Goal: Information Seeking & Learning: Learn about a topic

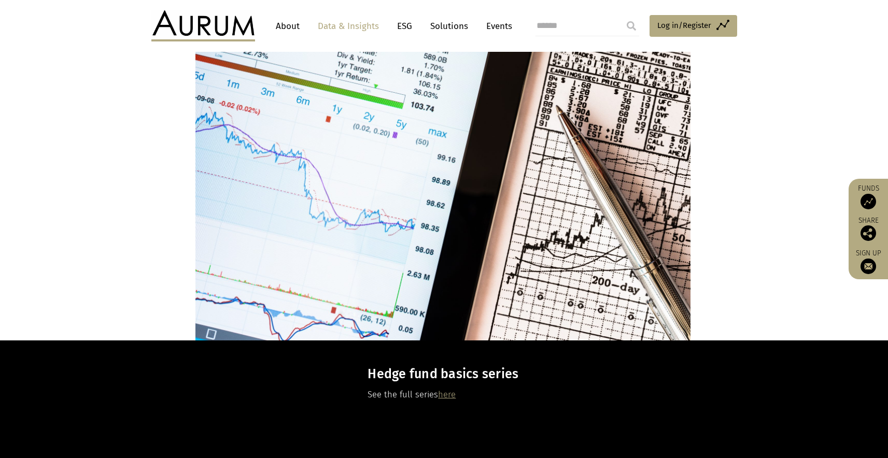
scroll to position [1786, 0]
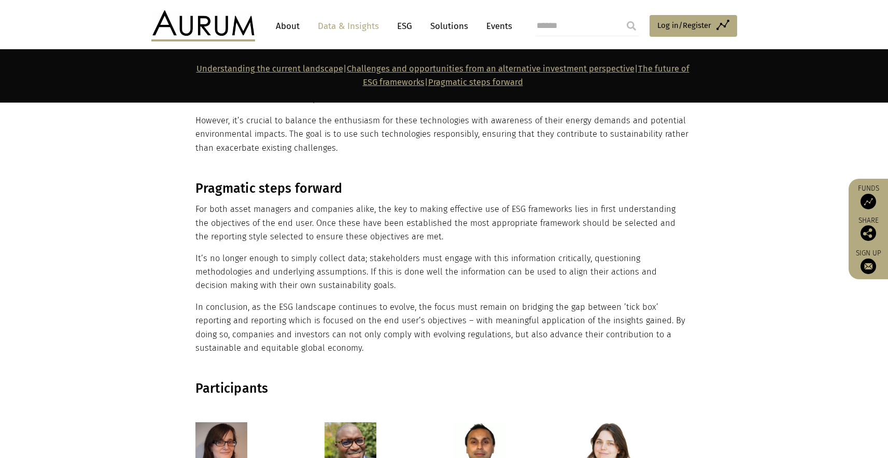
scroll to position [1877, 0]
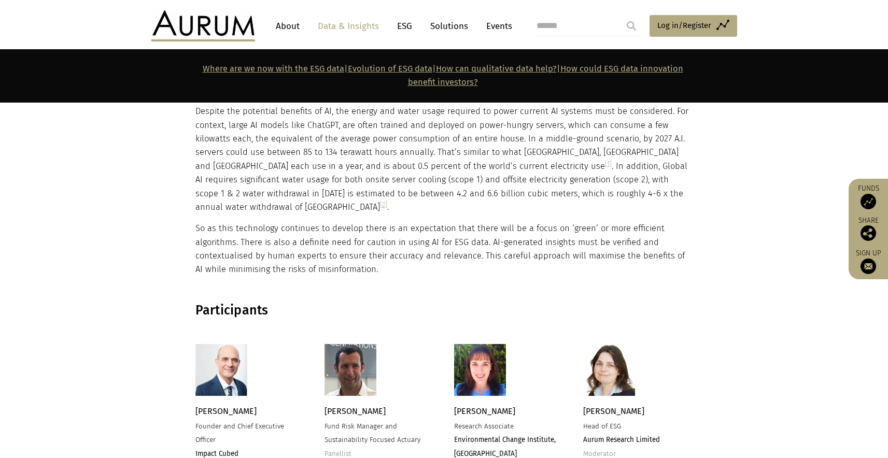
scroll to position [2124, 0]
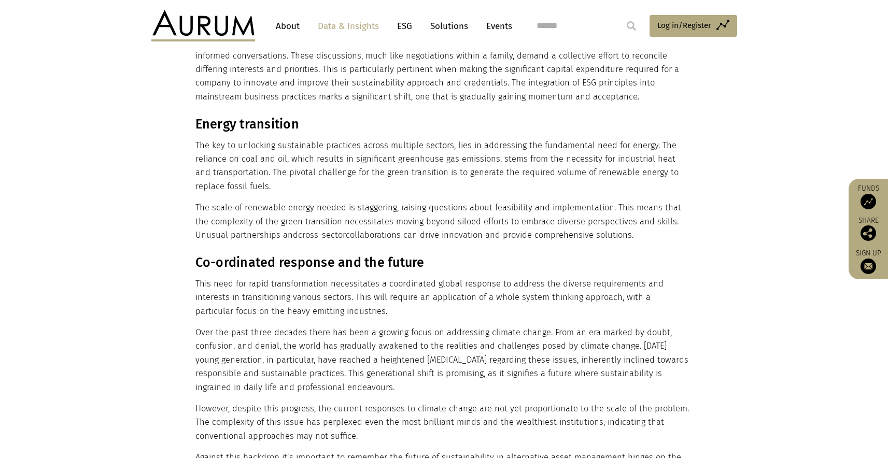
scroll to position [2506, 0]
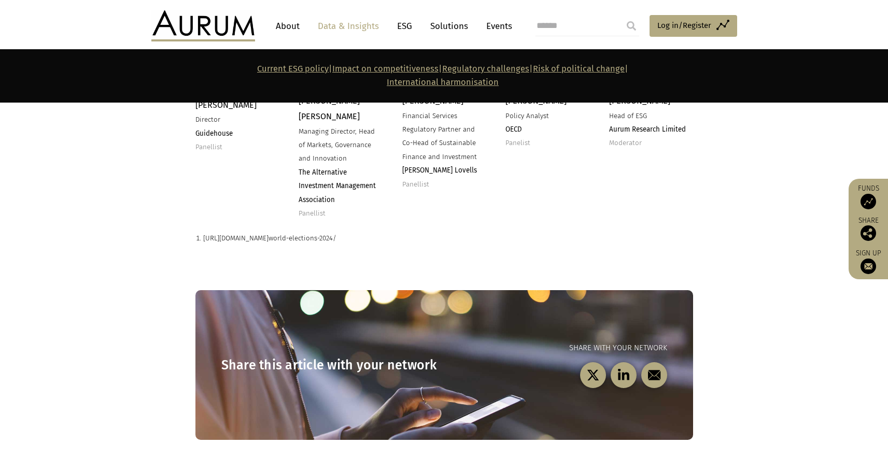
scroll to position [1968, 0]
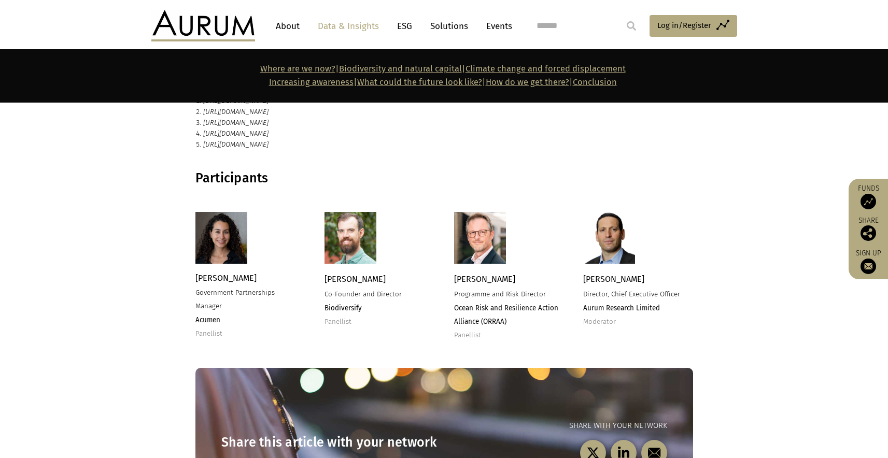
scroll to position [2166, 0]
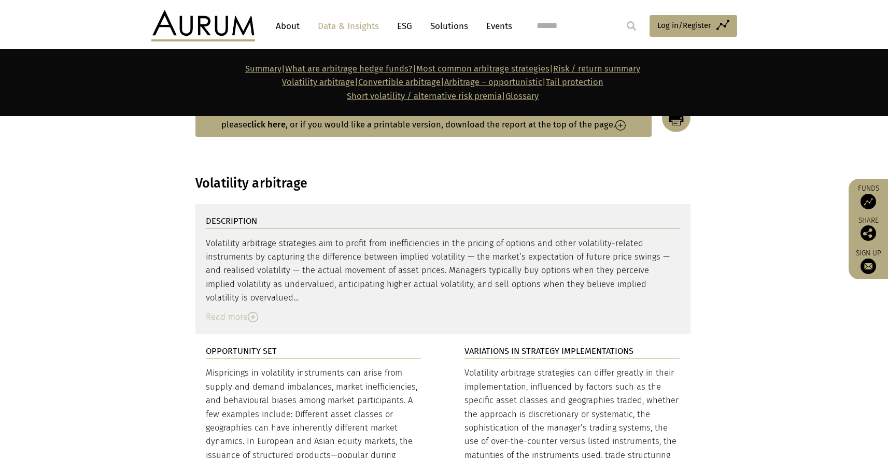
scroll to position [1936, 0]
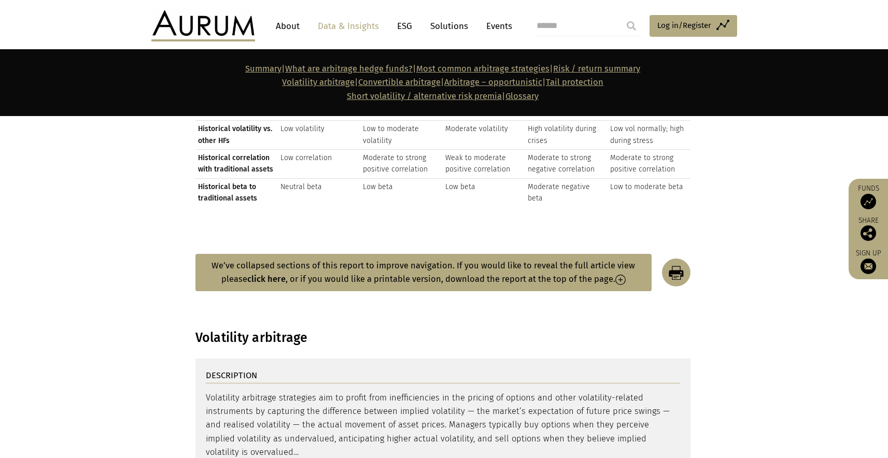
click at [292, 254] on button "We’ve collapsed sections of this report to improve navigation. If you would lik…" at bounding box center [423, 273] width 456 height 38
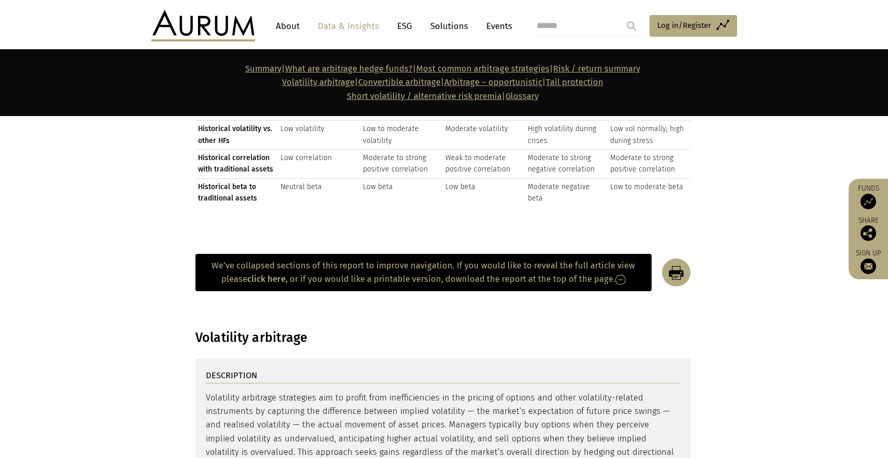
click at [292, 254] on button "We’ve collapsed sections of this report to improve navigation. If you would lik…" at bounding box center [423, 273] width 456 height 38
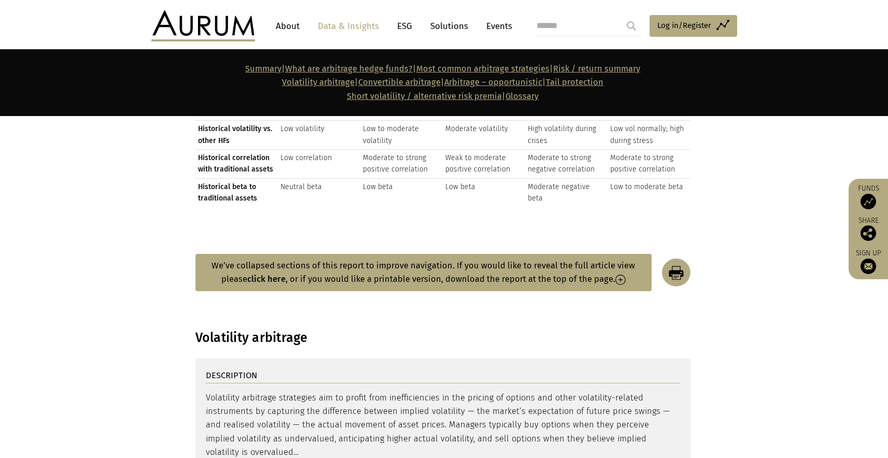
click at [292, 254] on button "We’ve collapsed sections of this report to improve navigation. If you would lik…" at bounding box center [423, 273] width 456 height 38
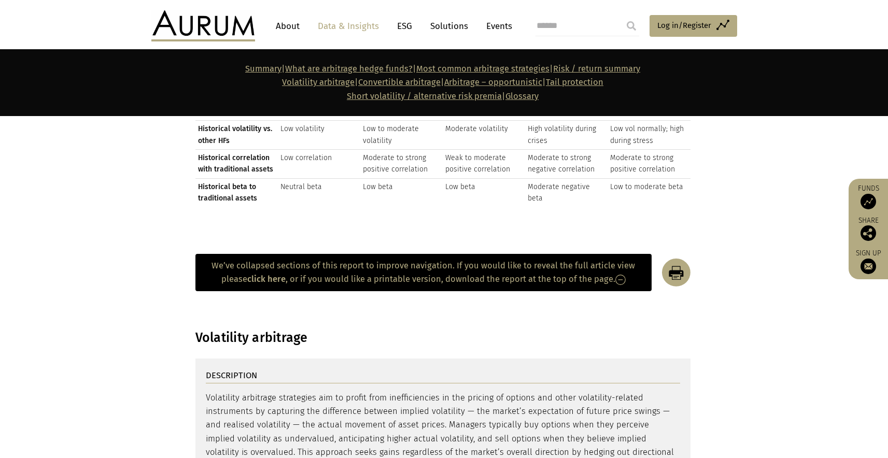
click at [292, 254] on button "We’ve collapsed sections of this report to improve navigation. If you would lik…" at bounding box center [423, 273] width 456 height 38
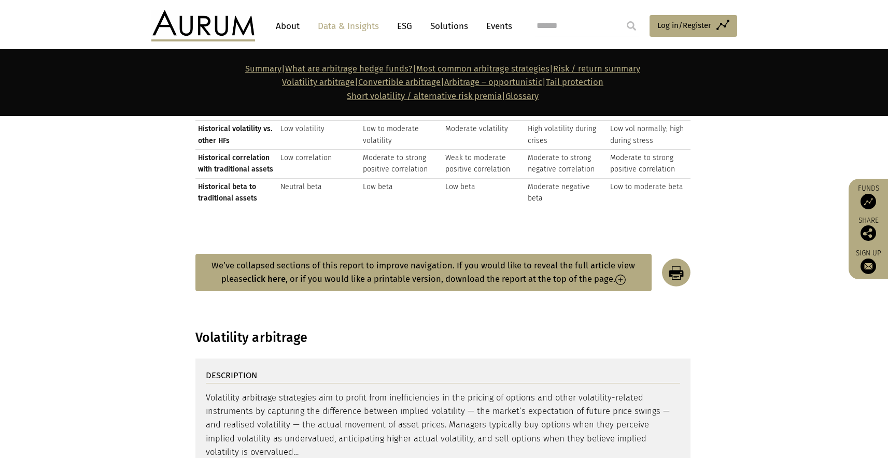
click at [292, 254] on button "We’ve collapsed sections of this report to improve navigation. If you would lik…" at bounding box center [423, 273] width 456 height 38
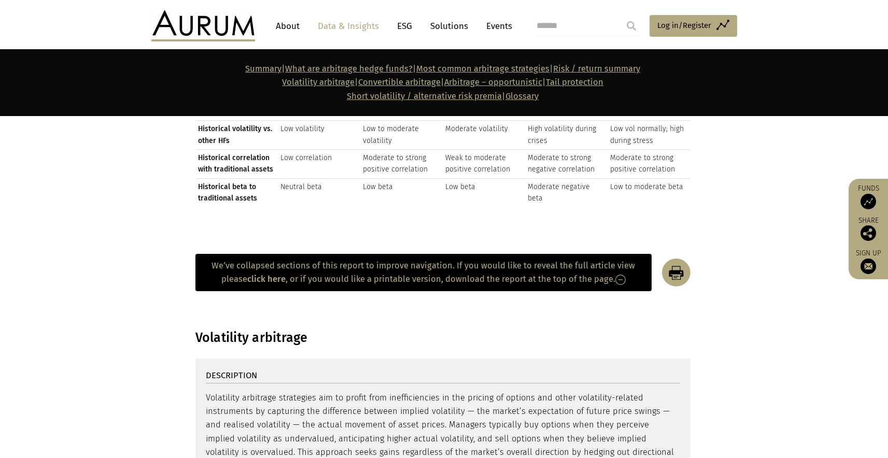
click at [292, 254] on button "We’ve collapsed sections of this report to improve navigation. If you would lik…" at bounding box center [423, 273] width 456 height 38
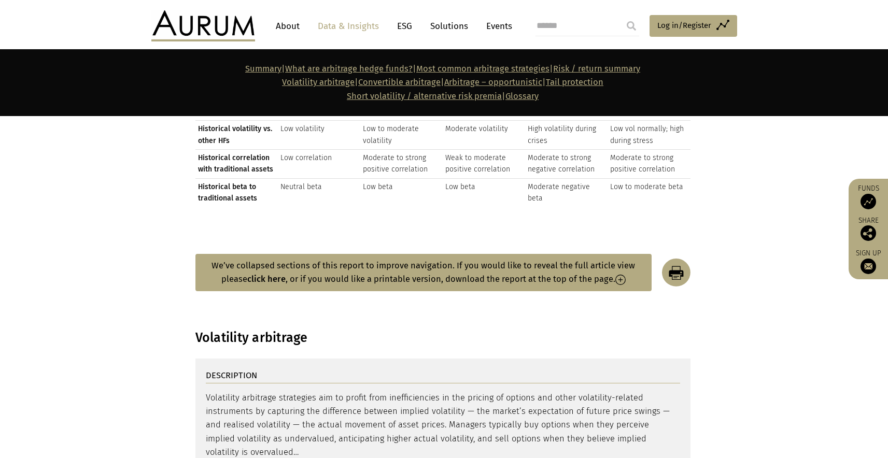
click at [273, 274] on strong "click here" at bounding box center [266, 279] width 38 height 10
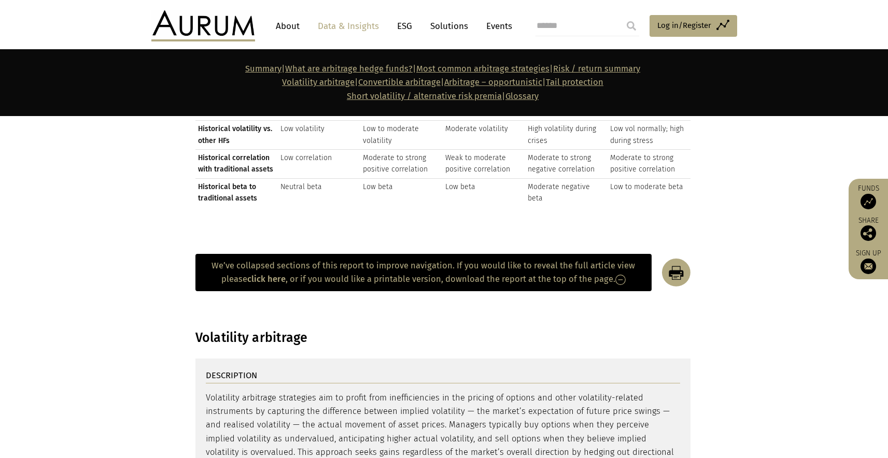
click at [273, 274] on strong "click here" at bounding box center [266, 279] width 38 height 10
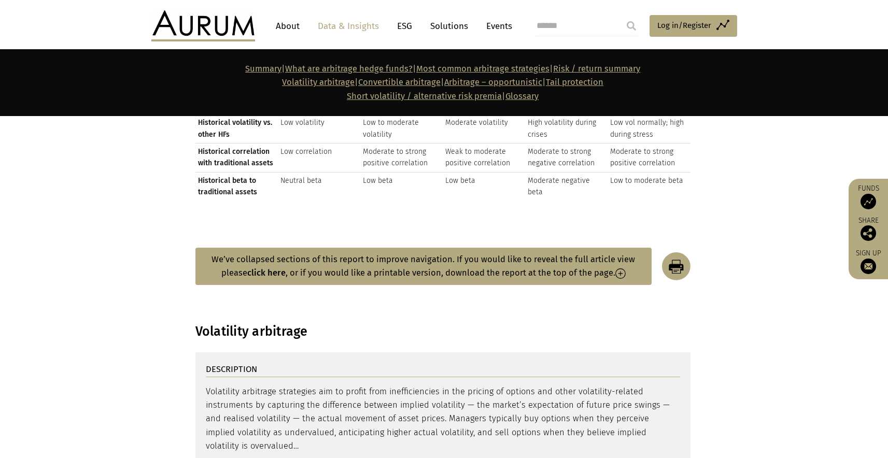
scroll to position [1933, 0]
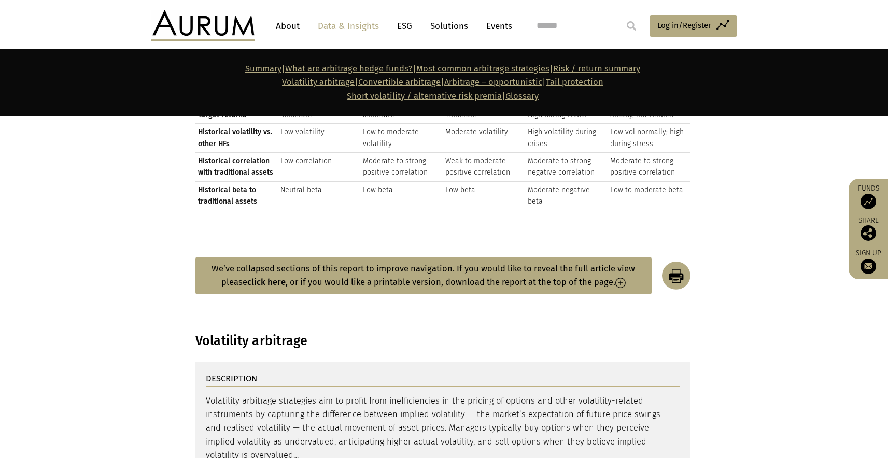
drag, startPoint x: 611, startPoint y: 248, endPoint x: 266, endPoint y: 239, distance: 345.7
click at [266, 257] on button "We’ve collapsed sections of this report to improve navigation. If you would lik…" at bounding box center [423, 276] width 456 height 38
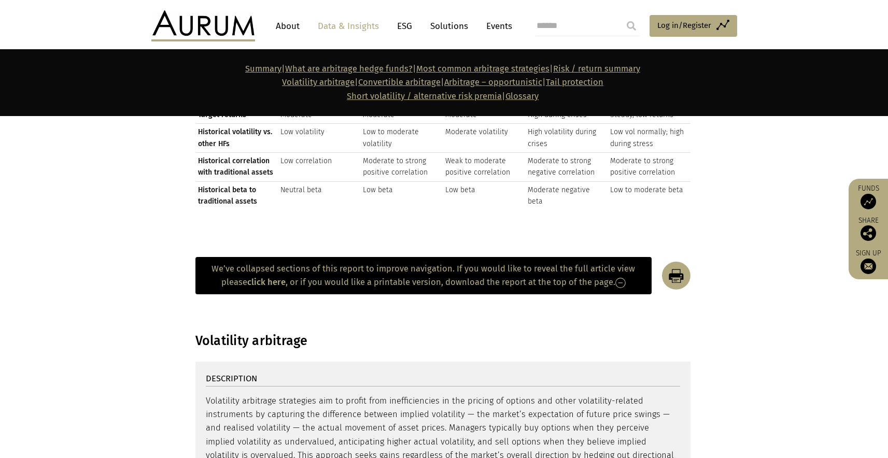
click at [267, 257] on button "We’ve collapsed sections of this report to improve navigation. If you would lik…" at bounding box center [423, 276] width 456 height 38
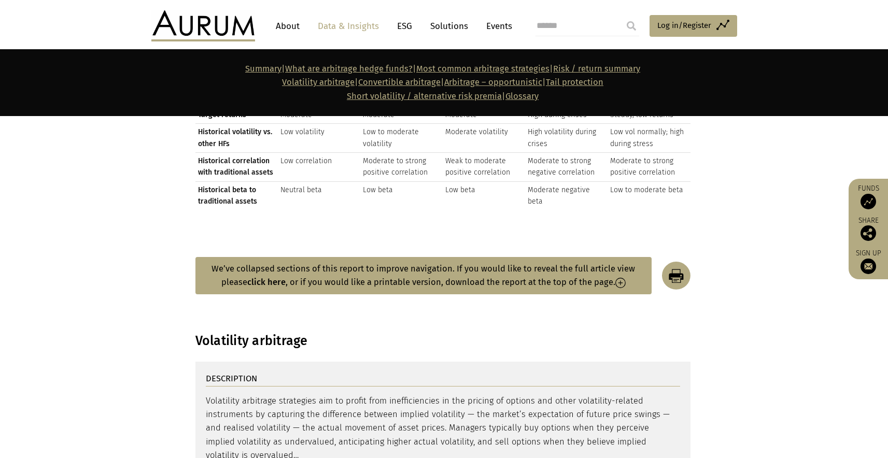
click at [253, 257] on button "We’ve collapsed sections of this report to improve navigation. If you would lik…" at bounding box center [423, 276] width 456 height 38
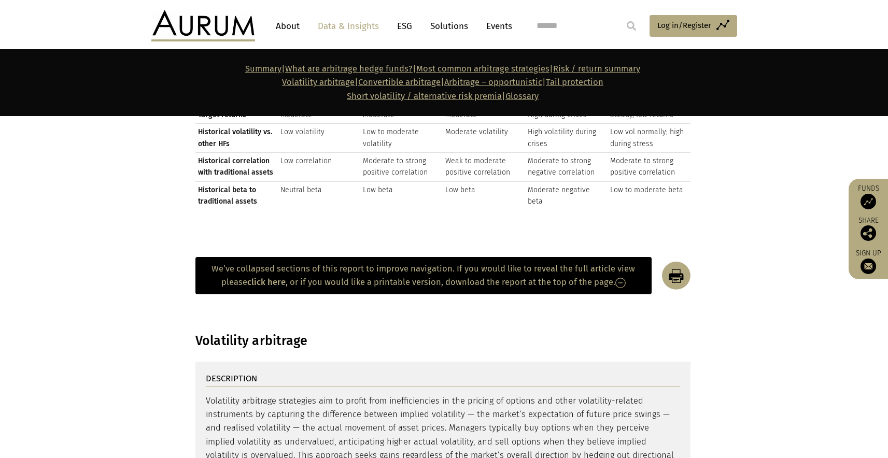
drag, startPoint x: 216, startPoint y: 231, endPoint x: 333, endPoint y: 241, distance: 117.6
click at [332, 257] on button "We’ve collapsed sections of this report to improve navigation. If you would lik…" at bounding box center [423, 276] width 456 height 38
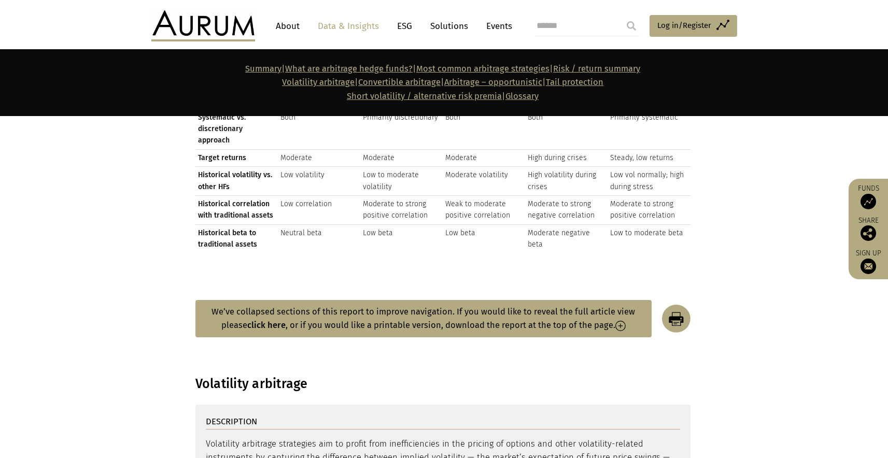
scroll to position [1875, 0]
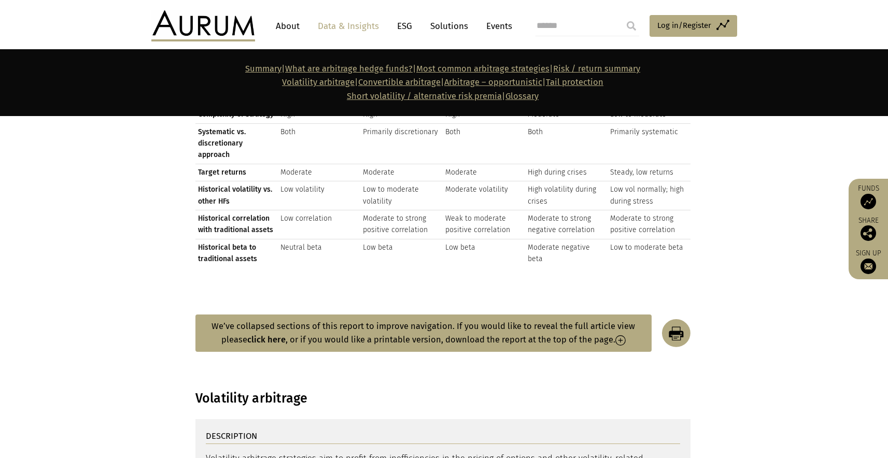
click at [492, 80] on link "Arbitrage – opportunistic" at bounding box center [493, 82] width 98 height 10
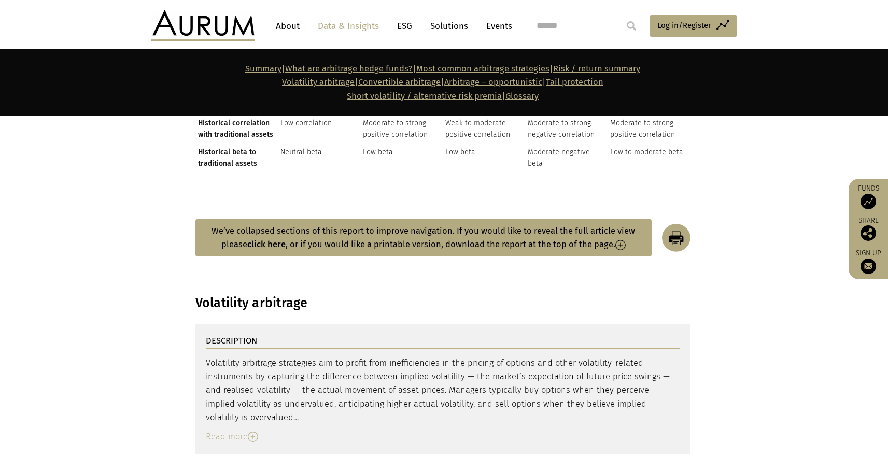
scroll to position [1977, 0]
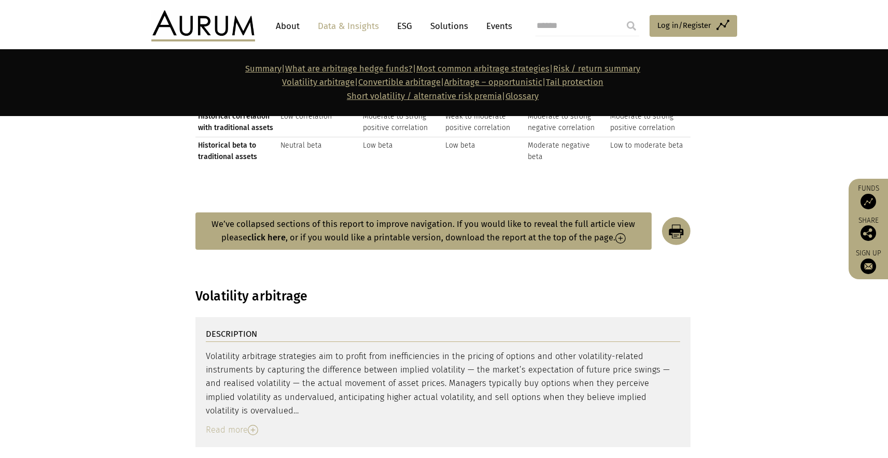
click at [323, 84] on link "Volatility arbitrage" at bounding box center [318, 82] width 73 height 10
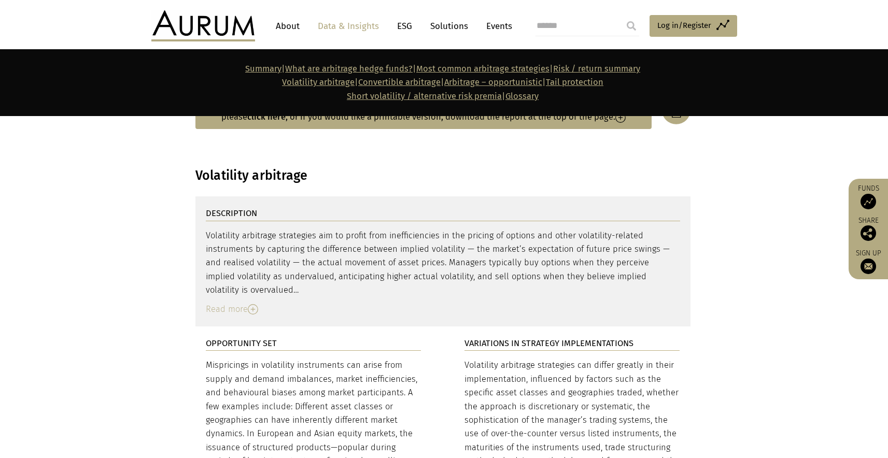
click at [376, 84] on link "Convertible arbitrage" at bounding box center [399, 82] width 82 height 10
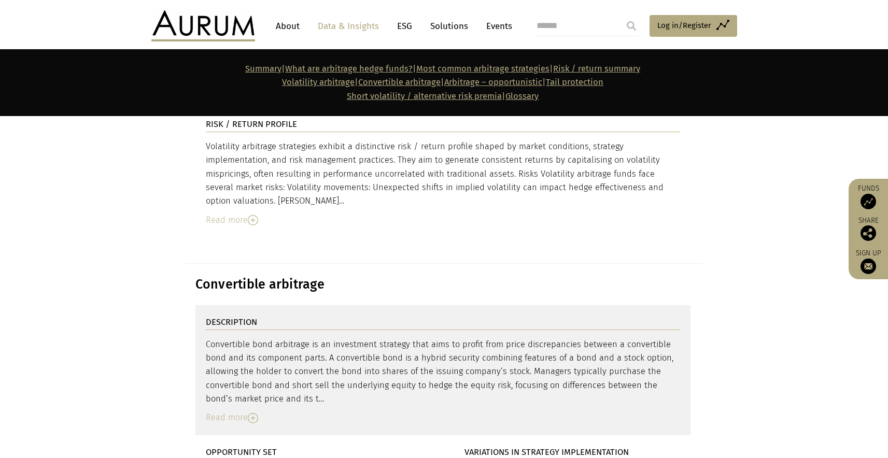
scroll to position [3433, 0]
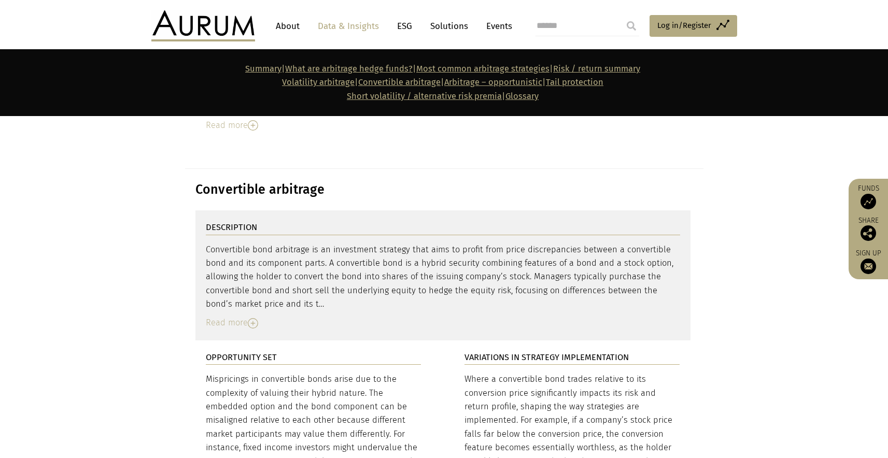
click at [303, 83] on link "Volatility arbitrage" at bounding box center [318, 82] width 73 height 10
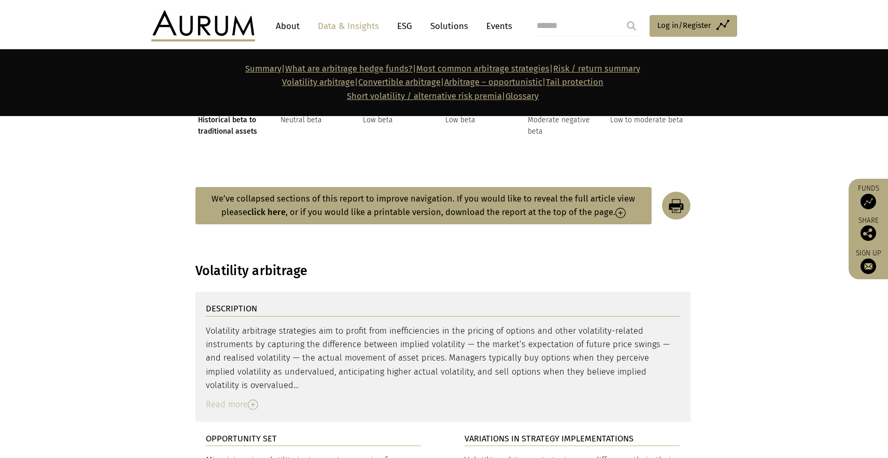
scroll to position [2040, 0]
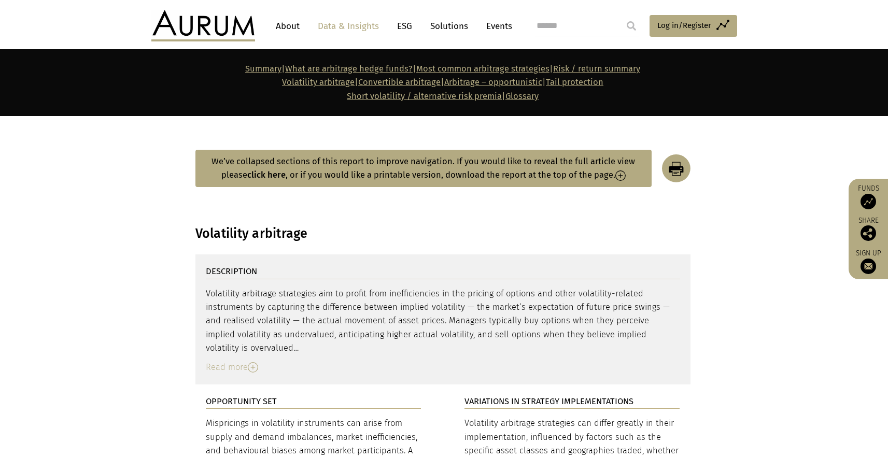
click at [242, 361] on div "Read more" at bounding box center [443, 367] width 474 height 13
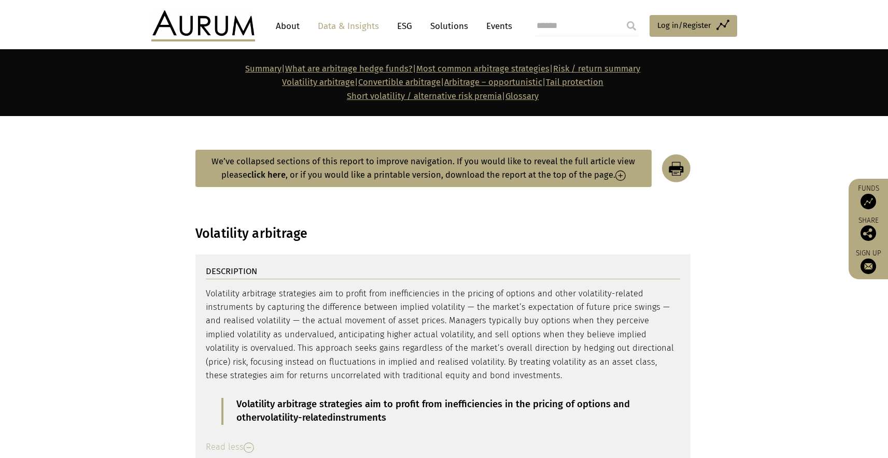
click at [226, 440] on div "Read less" at bounding box center [443, 446] width 474 height 13
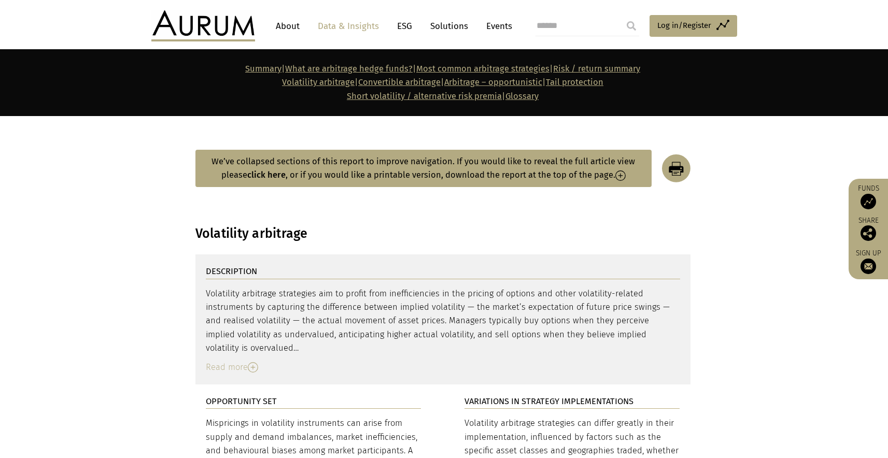
click at [226, 361] on div "Read more" at bounding box center [443, 367] width 474 height 13
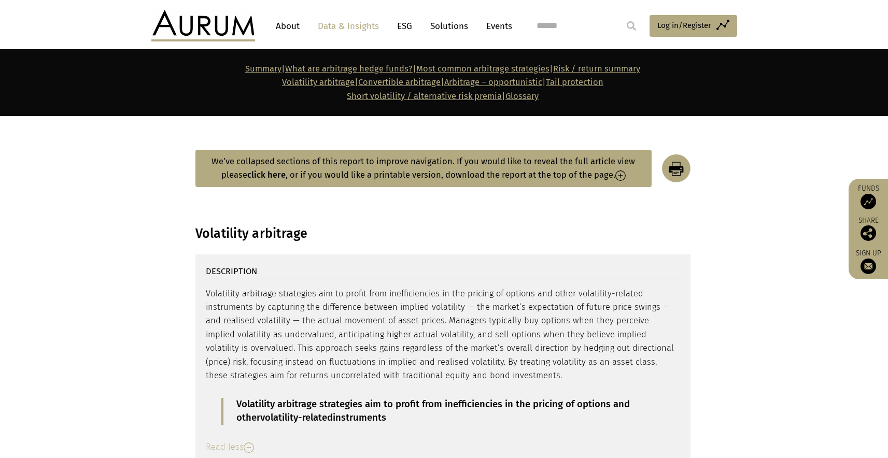
drag, startPoint x: 510, startPoint y: 339, endPoint x: 199, endPoint y: 254, distance: 322.8
click at [199, 254] on div "DESCRIPTION Volatility arbitrage strategies aim to profit from inefficiencies i…" at bounding box center [442, 359] width 495 height 210
copy div "Volatility arbitrage strategies aim to profit from inefficiencies in the pricin…"
click at [244, 266] on strong "DESCRIPTION" at bounding box center [231, 271] width 51 height 10
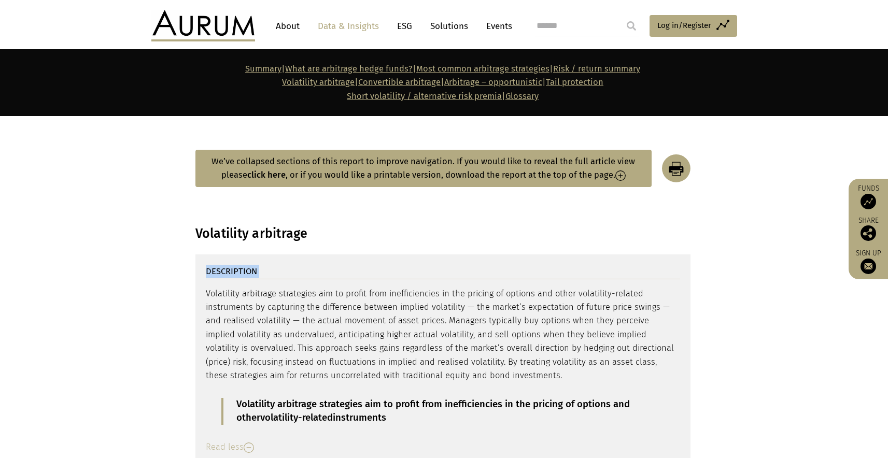
click at [244, 266] on strong "DESCRIPTION" at bounding box center [231, 271] width 51 height 10
copy div "DESCRIPTION Volatility arbitrage strategies aim to profit from inefficiencies i…"
drag, startPoint x: 403, startPoint y: 384, endPoint x: 209, endPoint y: 359, distance: 195.4
click at [209, 359] on div "Volatility arbitrage strategies aim to profit from inefficiencies in the pricin…" at bounding box center [443, 356] width 474 height 138
copy p "Volatility arbitrage strategies aim to profit from inefficiencies in the pricin…"
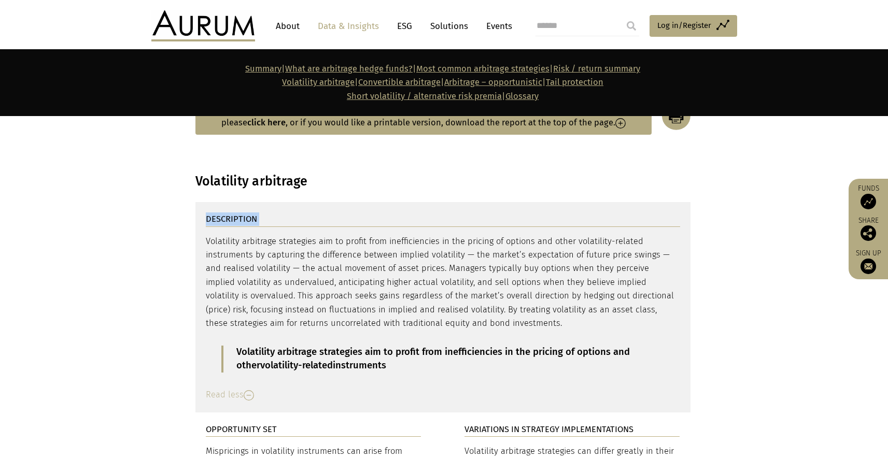
scroll to position [2098, 0]
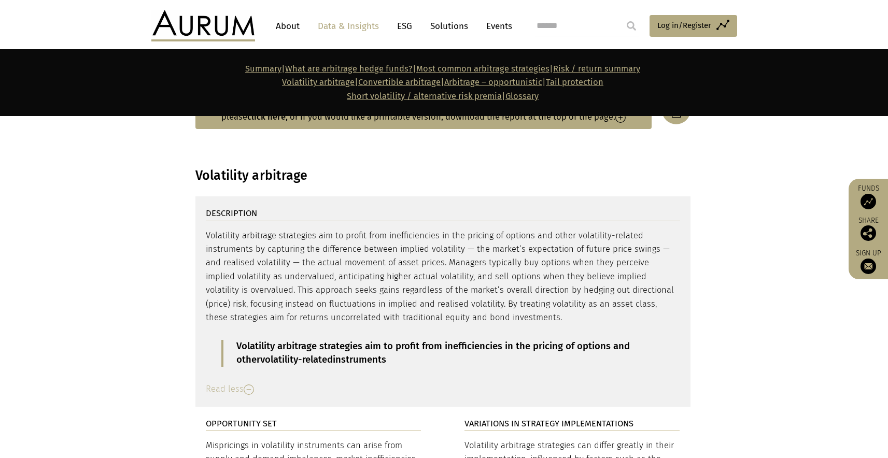
click at [233, 382] on div "Read less" at bounding box center [443, 388] width 474 height 13
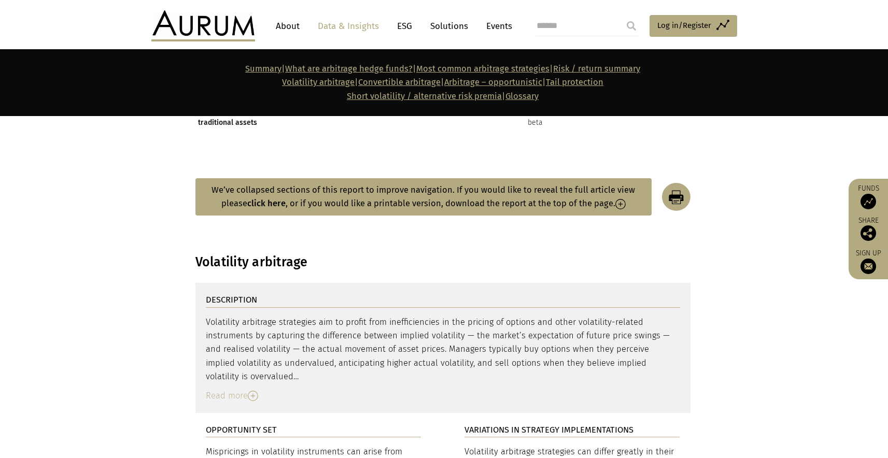
scroll to position [2015, 0]
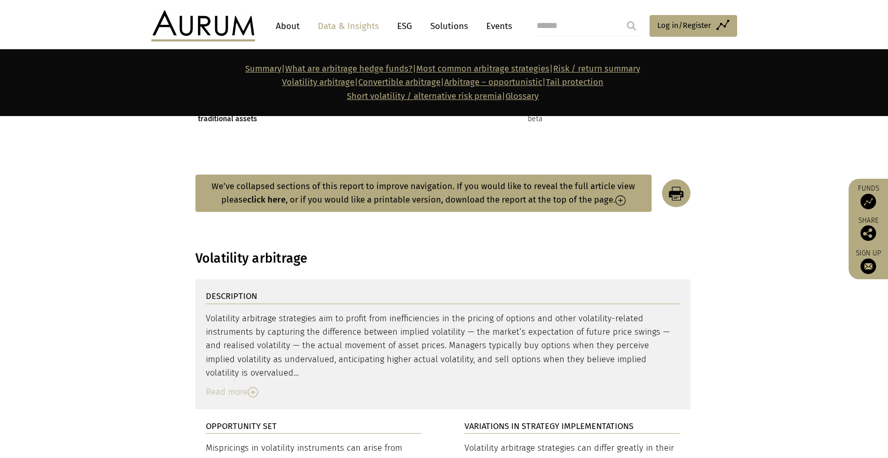
click at [266, 251] on h3 "Volatility arbitrage" at bounding box center [442, 259] width 495 height 16
copy main "Volatility arbitrage"
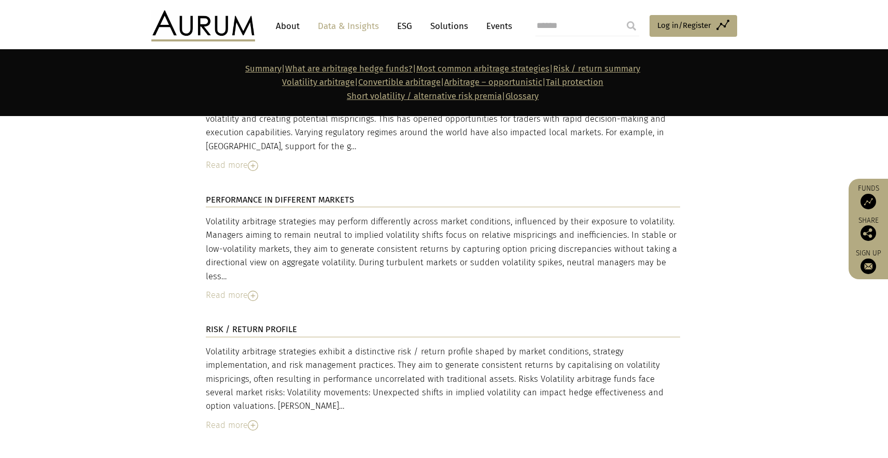
scroll to position [3345, 0]
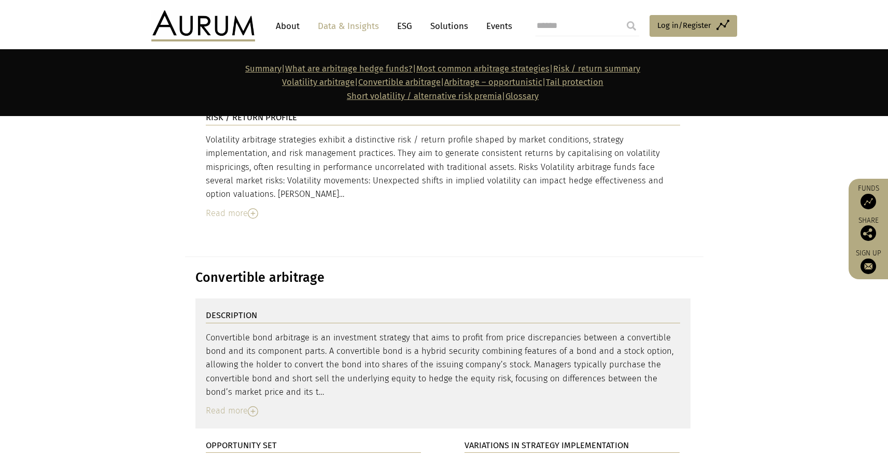
click at [286, 270] on h3 "Convertible arbitrage" at bounding box center [442, 278] width 495 height 16
copy main "Convertible arbitrage"
click at [235, 310] on strong "DESCRIPTION" at bounding box center [231, 315] width 51 height 10
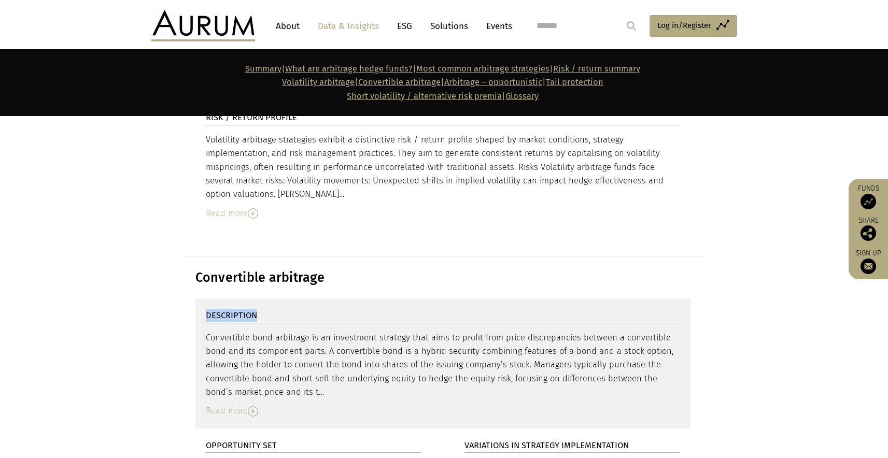
click at [235, 310] on strong "DESCRIPTION" at bounding box center [231, 315] width 51 height 10
copy div "DESCRIPTION"
click at [317, 331] on div "Convertible bond arbitrage is an investment strategy that aims to profit from p…" at bounding box center [443, 365] width 474 height 68
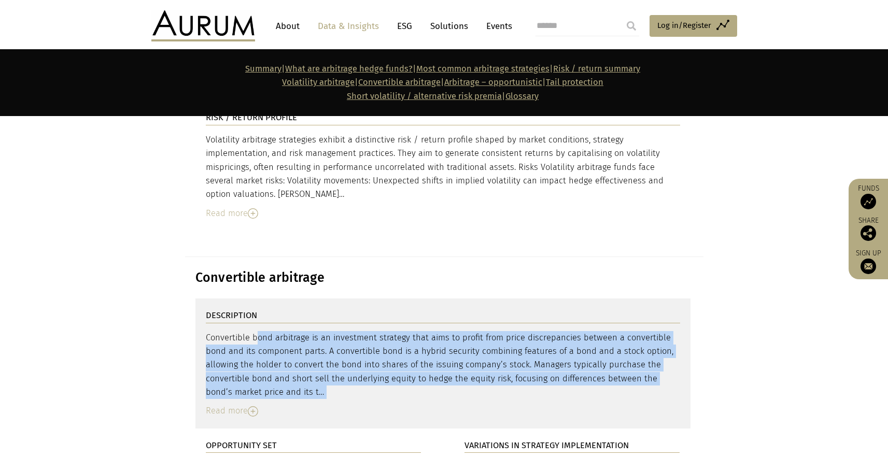
click at [317, 331] on div "Convertible bond arbitrage is an investment strategy that aims to profit from p…" at bounding box center [443, 365] width 474 height 68
copy div "Loremipsumd sita consectet ad el seddoeiusm temporin utla etdo ma aliqua enim a…"
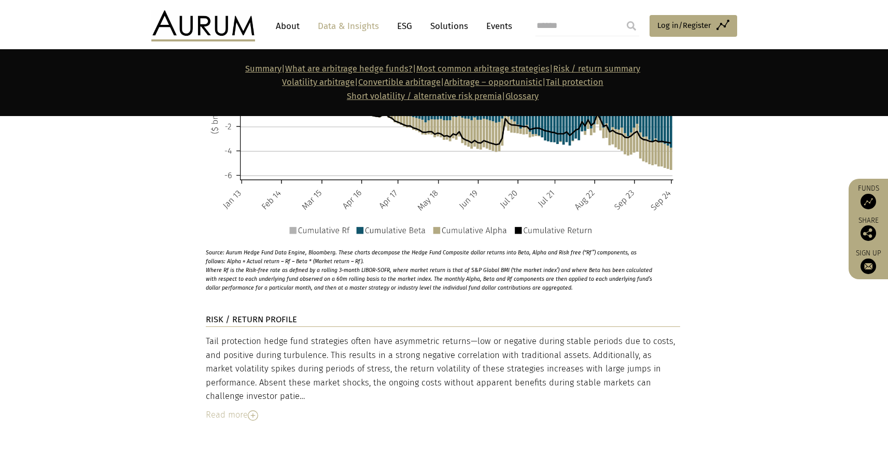
scroll to position [5333, 0]
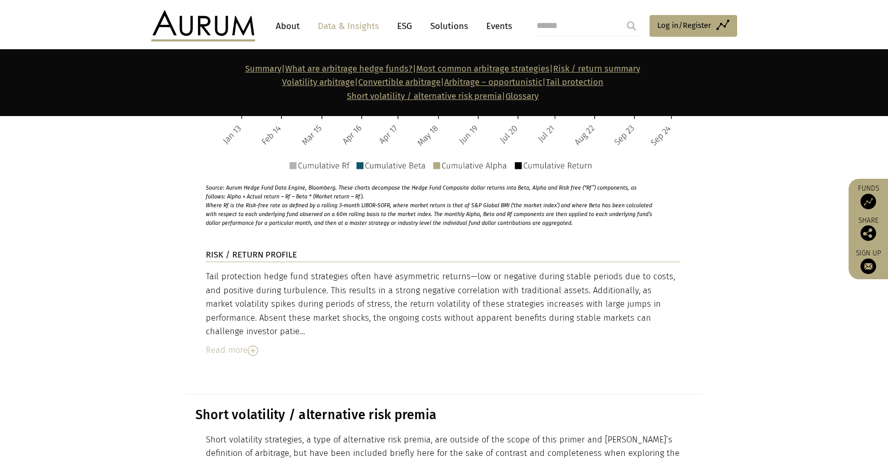
click at [273, 250] on strong "RISK / RETURN PROFILE" at bounding box center [251, 255] width 91 height 10
copy div "RISK / RETURN PROFILE"
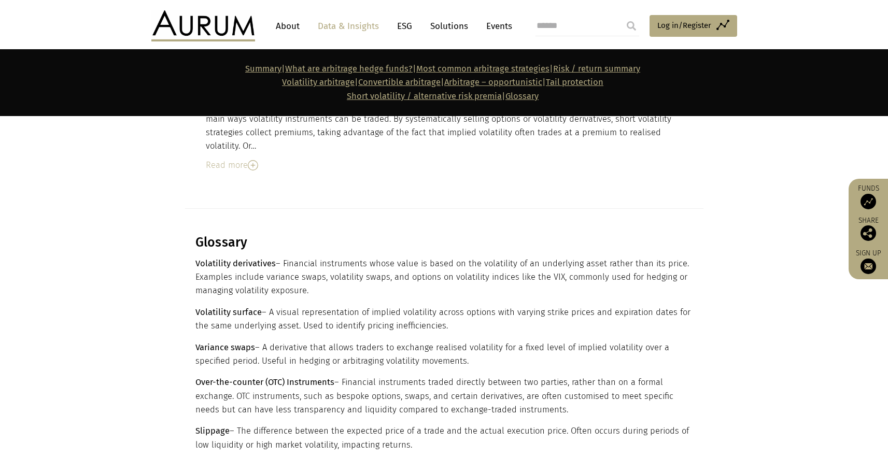
scroll to position [5673, 0]
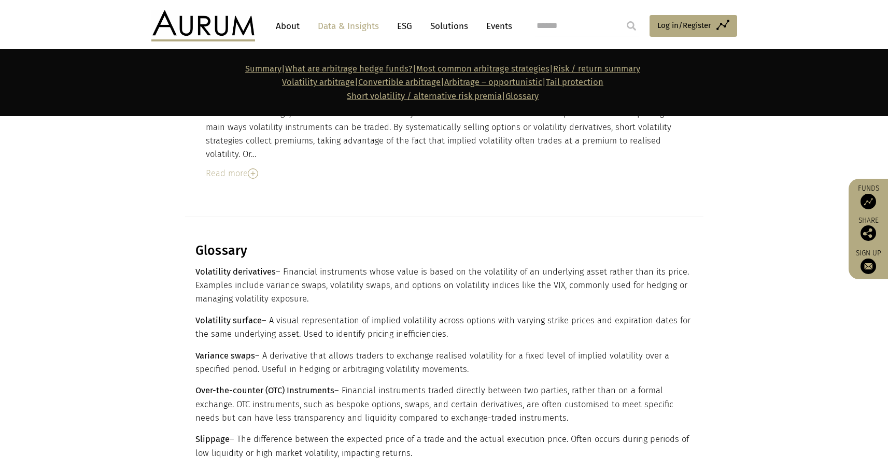
click at [218, 243] on div "Glossary Volatility derivatives – Financial instruments whose value is based on…" at bounding box center [442, 446] width 495 height 406
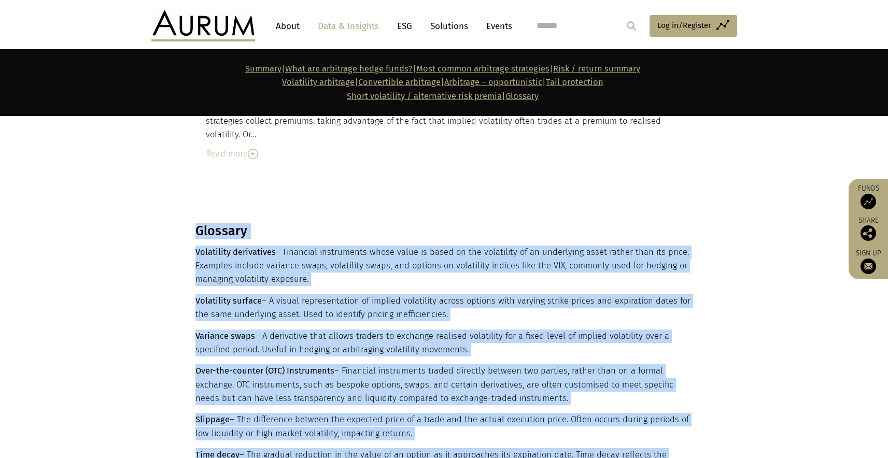
scroll to position [5889, 0]
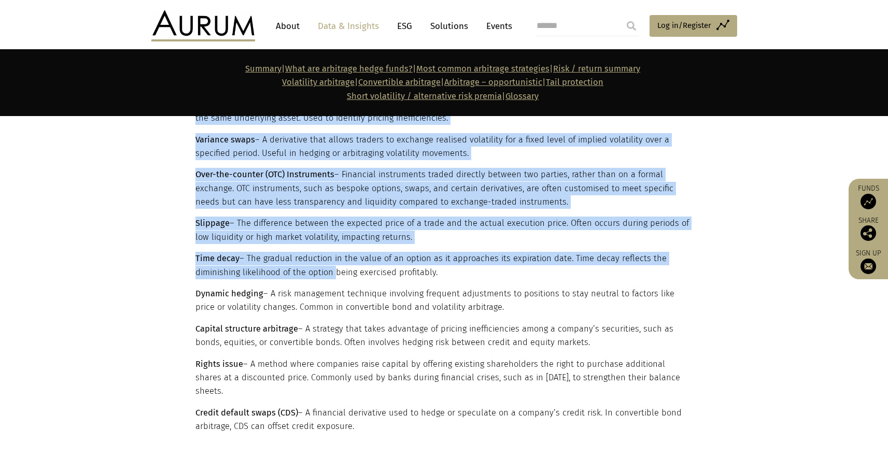
drag, startPoint x: 197, startPoint y: 187, endPoint x: 398, endPoint y: 345, distance: 255.8
click at [398, 345] on div "Glossary Volatility derivatives – Financial instruments whose value is based on…" at bounding box center [442, 230] width 495 height 406
copy div "Loremips Dolorsitam consectetur – Adipiscin elitseddoei tempo incid ut labor et…"
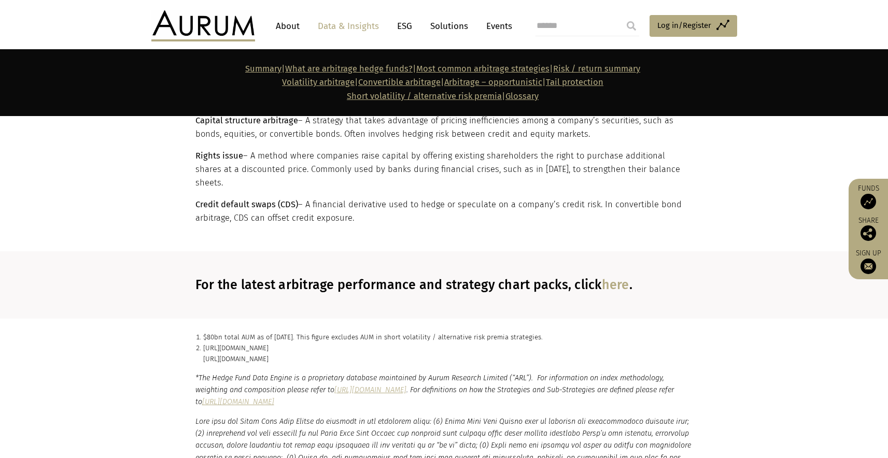
scroll to position [6100, 0]
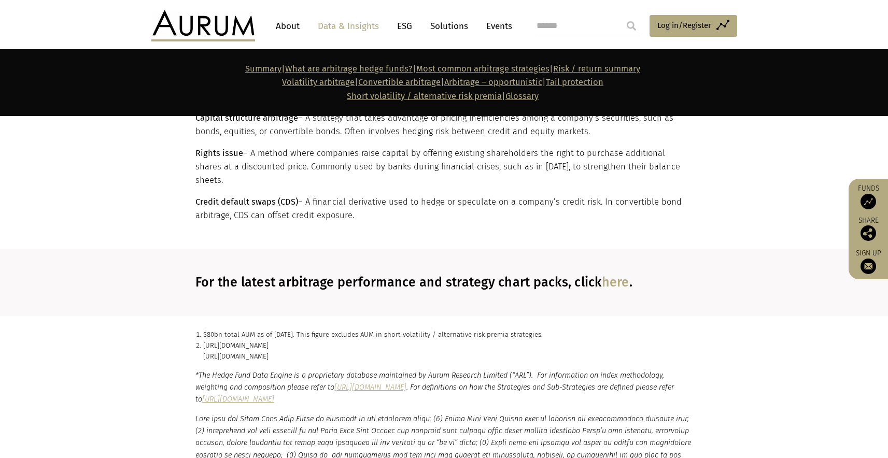
click at [234, 329] on p "$80bn total AUM as of [DATE]. This figure excludes AUM in short volatility / al…" at bounding box center [448, 334] width 490 height 11
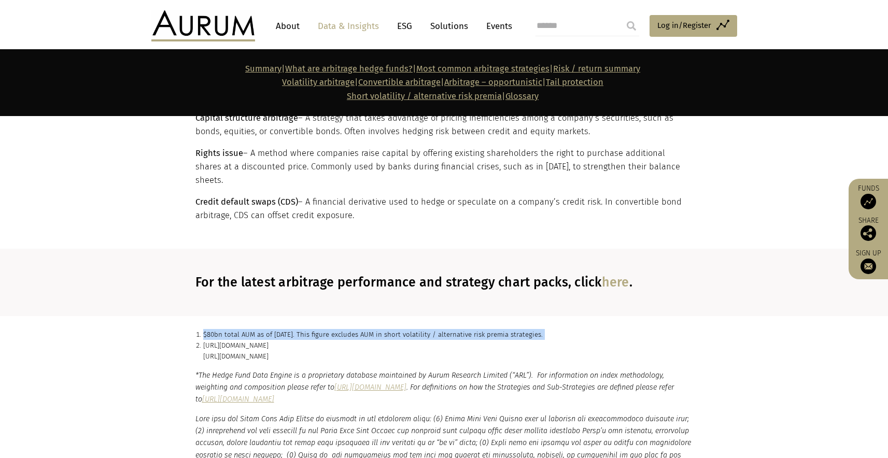
click at [234, 329] on p "$80bn total AUM as of [DATE]. This figure excludes AUM in short volatility / al…" at bounding box center [448, 334] width 490 height 11
copy ol "$80bn total AUM as of [DATE]. This figure excludes AUM in short volatility / al…"
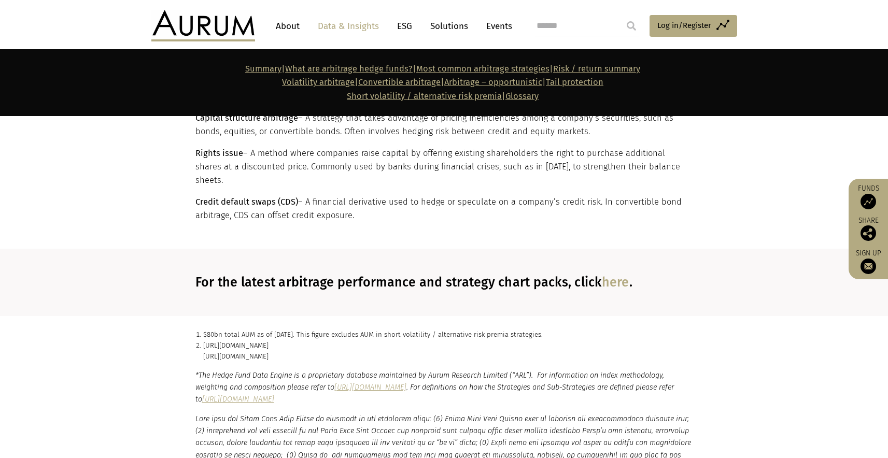
click at [210, 340] on p "[URL][DOMAIN_NAME] [URL][DOMAIN_NAME]" at bounding box center [448, 351] width 490 height 22
click at [270, 340] on p "[URL][DOMAIN_NAME] [URL][DOMAIN_NAME]" at bounding box center [448, 351] width 490 height 22
drag, startPoint x: 304, startPoint y: 289, endPoint x: 204, endPoint y: 271, distance: 101.5
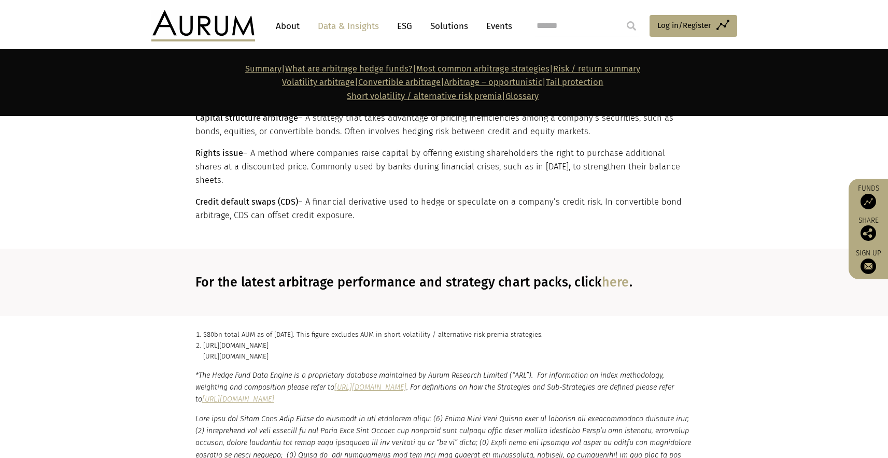
click at [204, 340] on p "[URL][DOMAIN_NAME] [URL][DOMAIN_NAME]" at bounding box center [448, 351] width 490 height 22
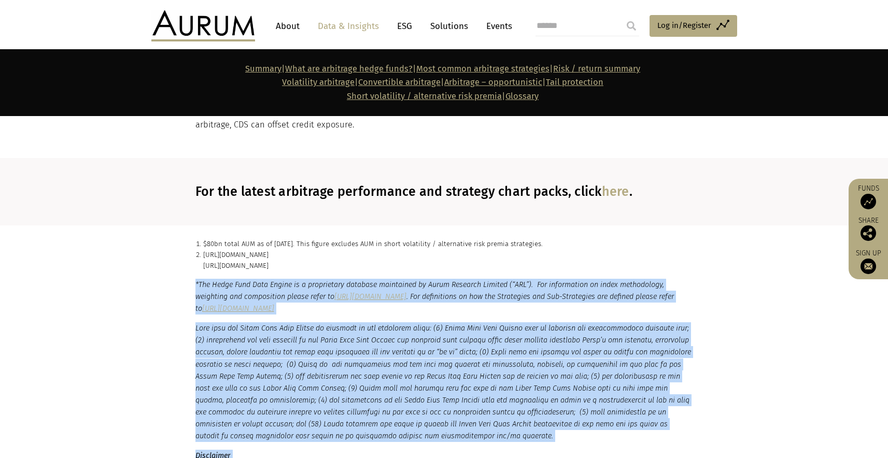
scroll to position [6444, 0]
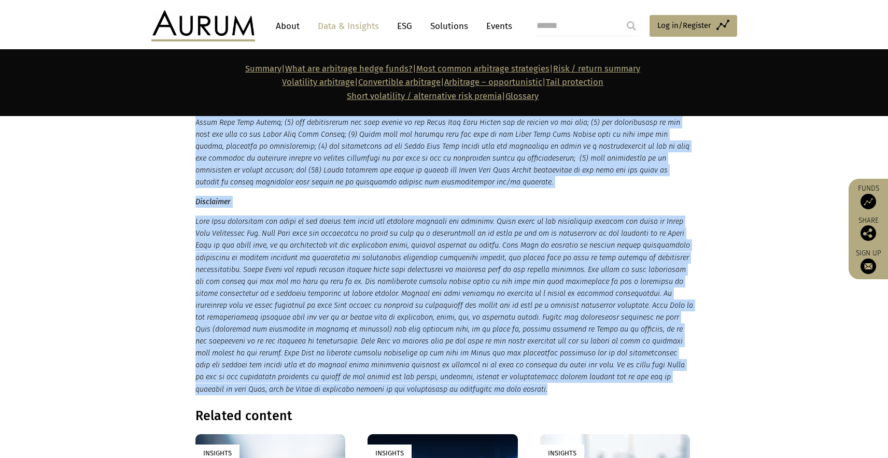
drag, startPoint x: 192, startPoint y: 305, endPoint x: 517, endPoint y: 326, distance: 325.6
click at [517, 326] on div "*The Hedge Fund Data Engine is a proprietary database maintained by Aurum Resea…" at bounding box center [444, 210] width 518 height 370
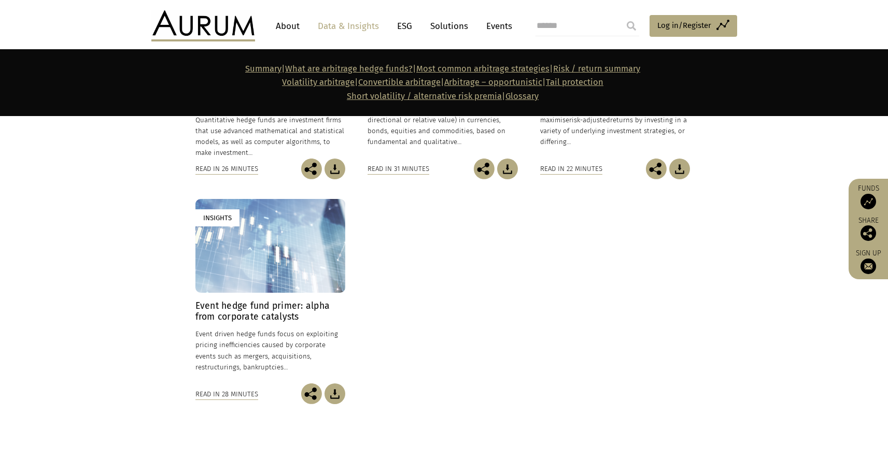
scroll to position [7061, 0]
